Goal: Ask a question: Seek information or help from site administrators or community

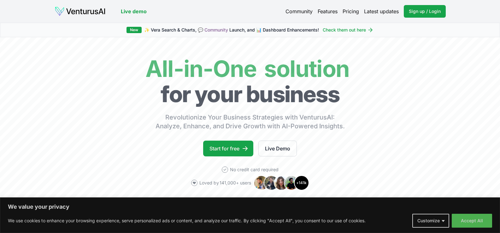
scroll to position [189, 0]
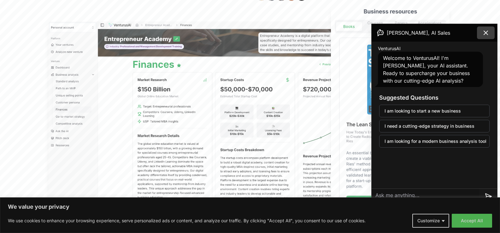
click at [487, 35] on icon at bounding box center [486, 33] width 8 height 8
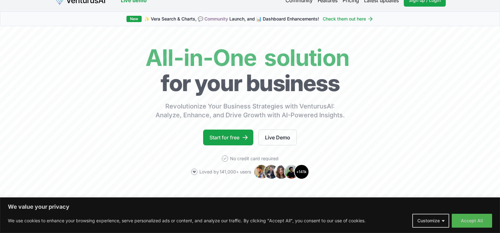
scroll to position [0, 0]
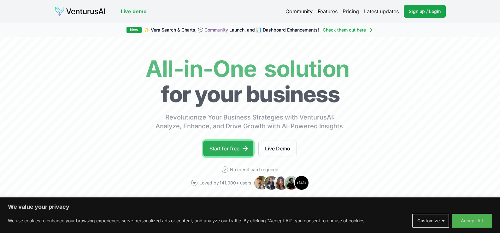
click at [234, 150] on link "Start for free" at bounding box center [228, 149] width 50 height 16
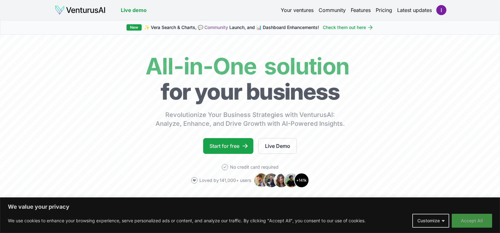
click at [475, 223] on button "Accept All" at bounding box center [472, 221] width 40 height 14
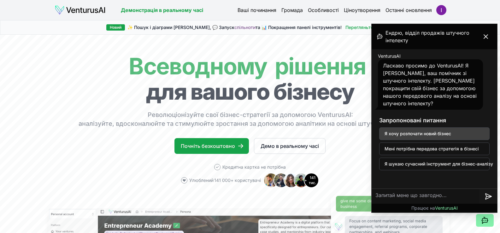
click at [464, 130] on button "Я хочу розпочати новий бізнес" at bounding box center [434, 133] width 110 height 13
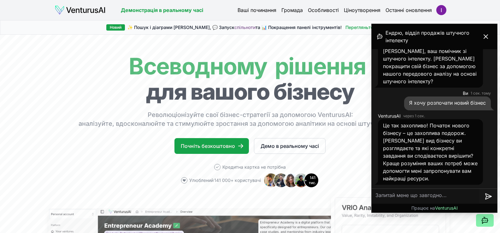
scroll to position [32, 0]
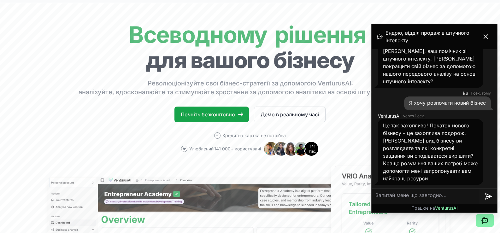
click at [435, 194] on textarea at bounding box center [426, 196] width 108 height 15
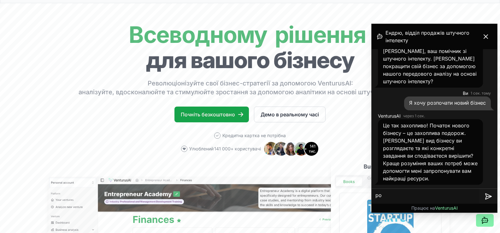
type textarea "р"
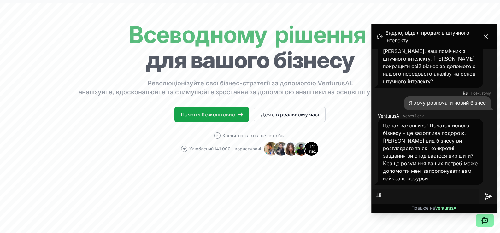
type textarea "Ш"
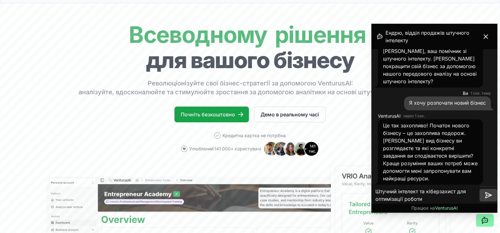
type textarea "Штучний інтелект та кіберзахист для оптимізації роботи"
click at [485, 198] on icon at bounding box center [489, 195] width 8 height 8
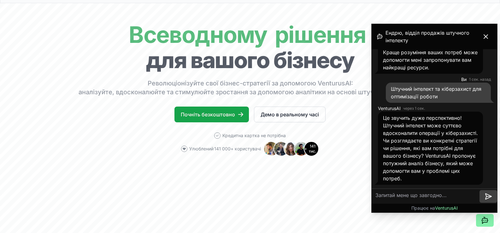
scroll to position [141, 0]
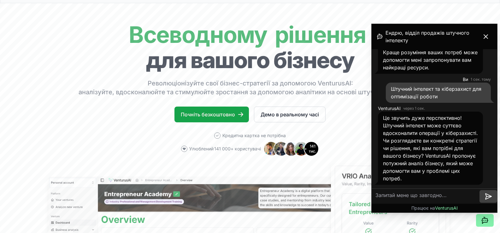
click at [423, 197] on textarea at bounding box center [426, 196] width 108 height 15
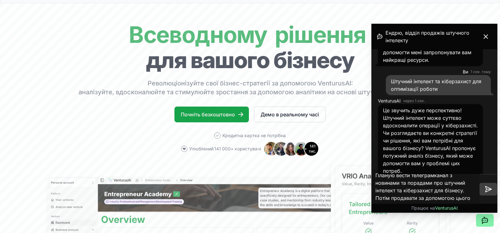
type textarea "Планую вести телеграмканал з новинами та порадами про штучний інтелект та кібер…"
click at [491, 190] on icon at bounding box center [489, 189] width 6 height 6
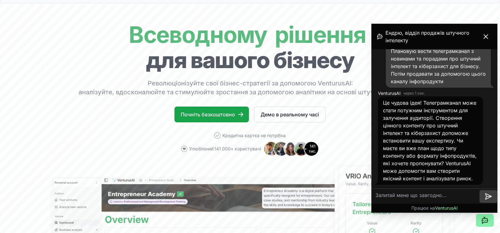
scroll to position [63, 0]
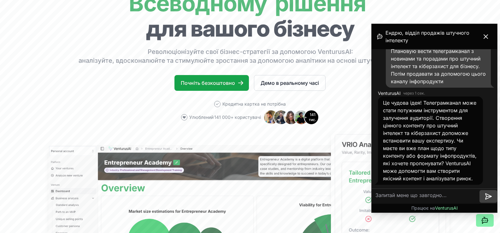
click at [420, 199] on textarea at bounding box center [426, 196] width 108 height 15
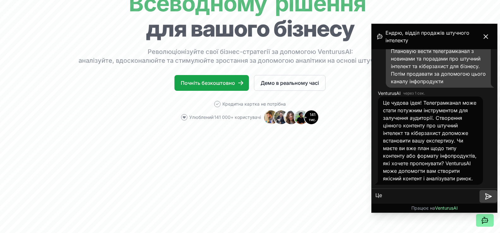
type textarea "Ц"
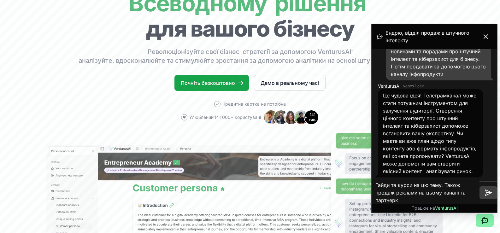
type textarea "Гайди та курси на цю тему. Також продаж реклами на цьому каналі та партнерки"
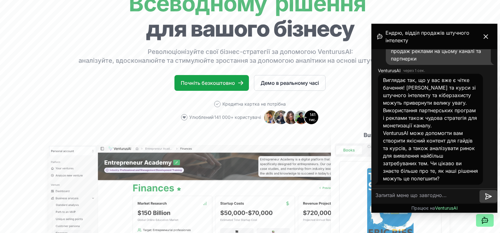
scroll to position [454, 0]
type textarea "Так, звичайно"
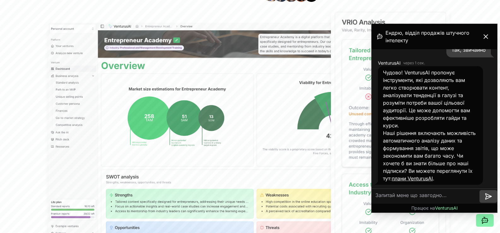
scroll to position [221, 0]
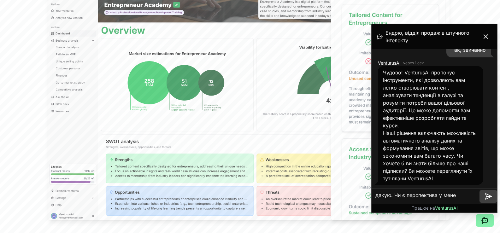
type textarea "дякую. Чи є перспектива у мене?"
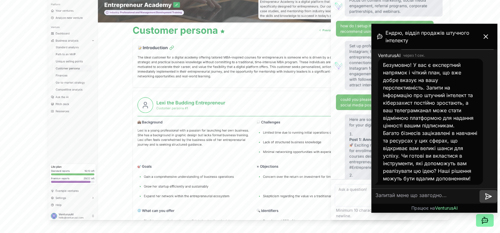
scroll to position [777, 0]
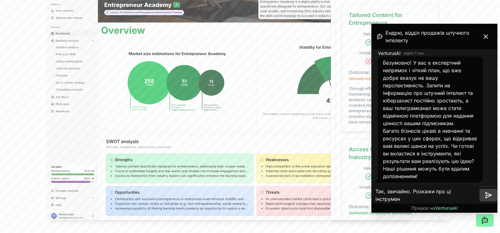
type textarea "Так, звичайно. Розкажи про ці інструмени"
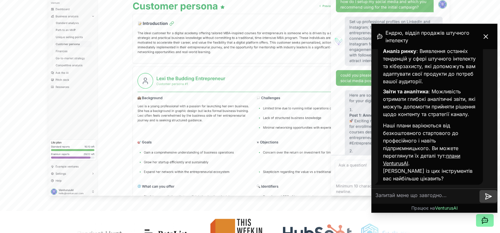
scroll to position [252, 0]
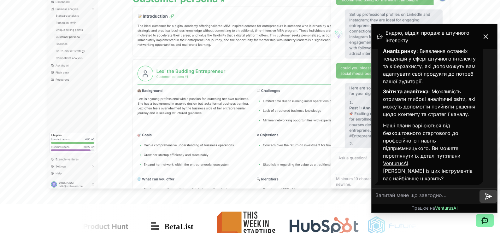
click at [458, 156] on font "плани VenturusAI" at bounding box center [421, 160] width 77 height 14
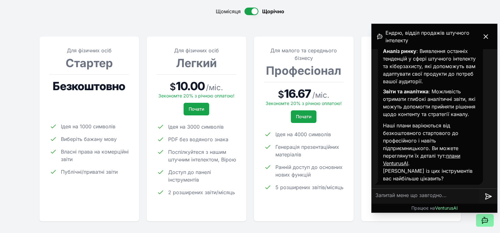
scroll to position [1029, 0]
click at [437, 197] on textarea at bounding box center [426, 196] width 108 height 15
type textarea "Поки що безкоштовий стартер."
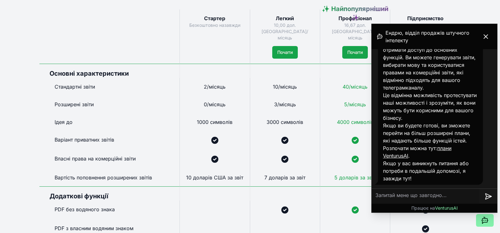
scroll to position [251, 0]
